Goal: Transaction & Acquisition: Download file/media

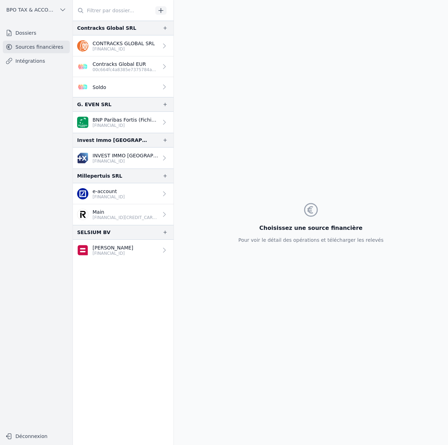
click at [131, 46] on p "CONTRACKS GLOBAL SRL" at bounding box center [124, 43] width 62 height 7
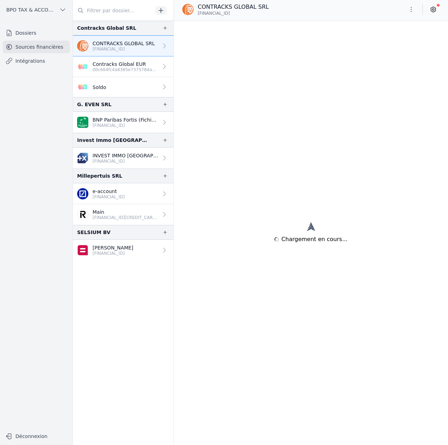
click at [130, 65] on p "Contracks Global EUR" at bounding box center [126, 64] width 66 height 7
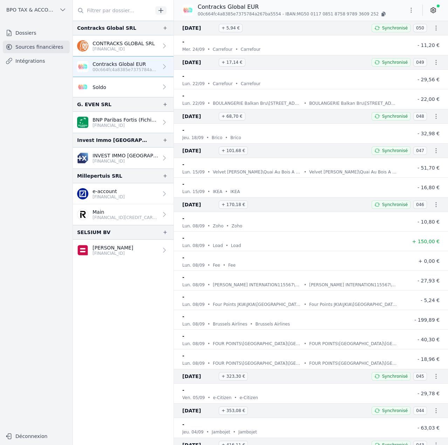
click at [127, 87] on link "Soldo" at bounding box center [123, 87] width 101 height 20
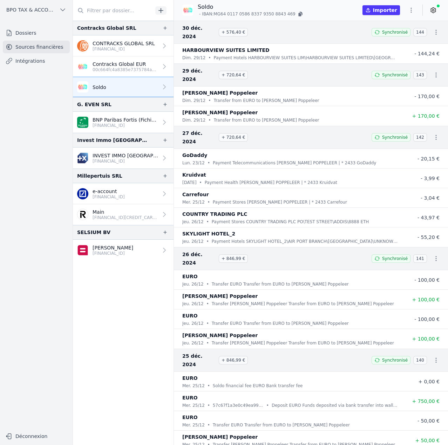
click at [123, 194] on p "e-account" at bounding box center [109, 191] width 32 height 7
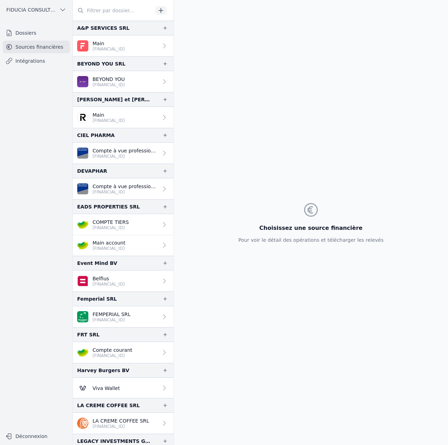
click at [139, 190] on p "BE57 6451 0363 4835" at bounding box center [126, 192] width 66 height 6
click at [132, 191] on p "BE57 6451 0363 4835" at bounding box center [126, 192] width 66 height 6
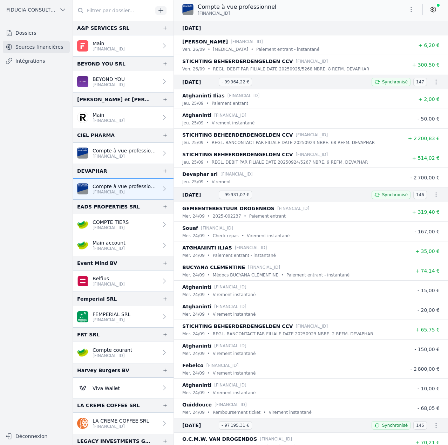
click at [357, 9] on icon "button" at bounding box center [411, 9] width 1 height 5
click at [357, 39] on button "Exporter" at bounding box center [394, 37] width 50 height 13
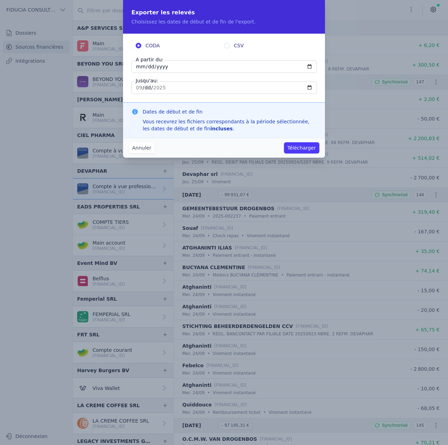
click at [229, 47] on input "CSV" at bounding box center [227, 46] width 6 height 6
radio input "true"
radio input "false"
click at [164, 67] on input "2025-09-25" at bounding box center [223, 66] width 185 height 13
click at [156, 67] on input "2025-09-25" at bounding box center [223, 66] width 185 height 13
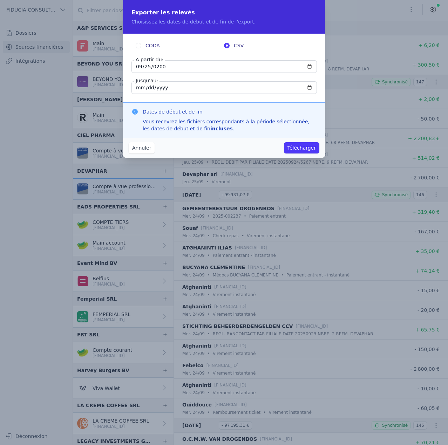
type input "2000-09-25"
click at [315, 150] on button "Télécharger" at bounding box center [301, 147] width 35 height 11
